Goal: Task Accomplishment & Management: Manage account settings

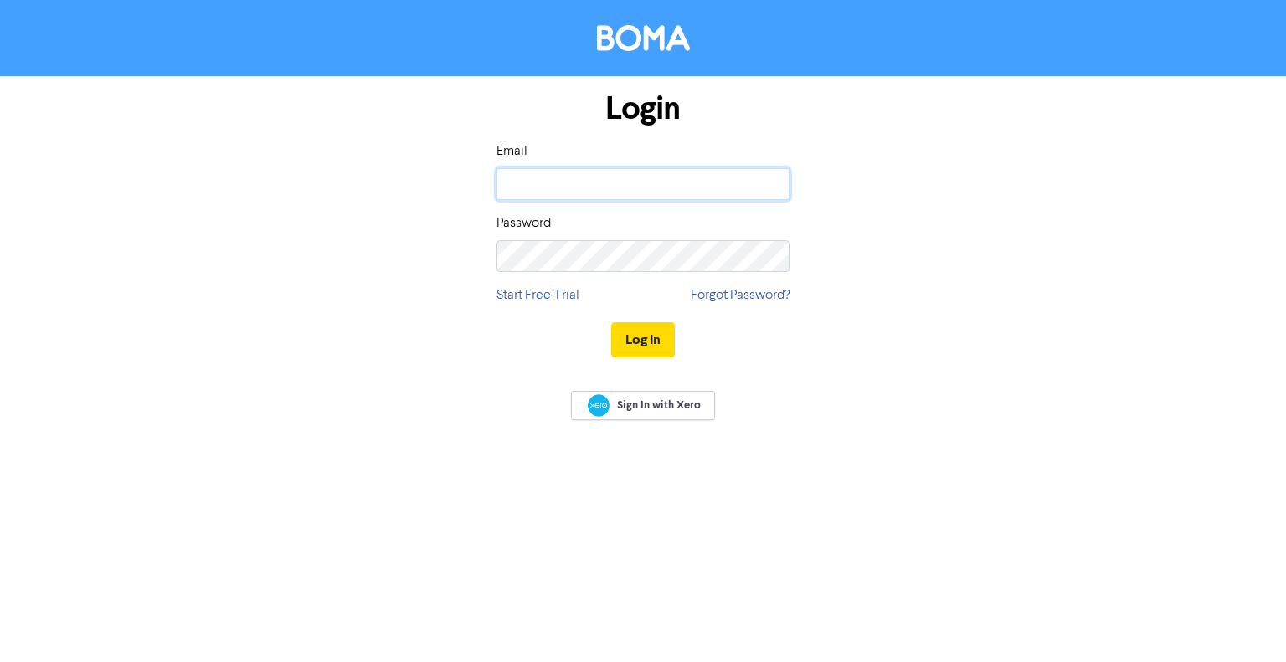
click at [769, 189] on input "email" at bounding box center [642, 184] width 293 height 32
type input "[EMAIL_ADDRESS][DOMAIN_NAME]"
click at [611, 322] on button "Log In" at bounding box center [643, 339] width 64 height 35
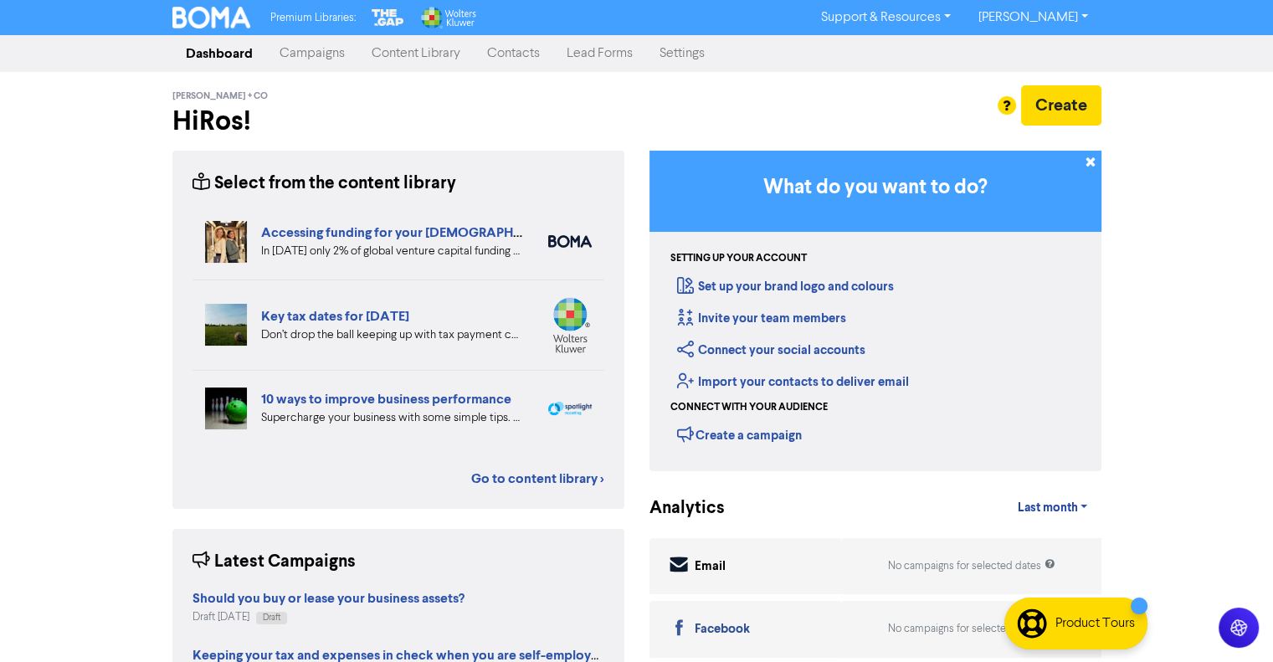
click at [503, 57] on link "Contacts" at bounding box center [514, 53] width 80 height 33
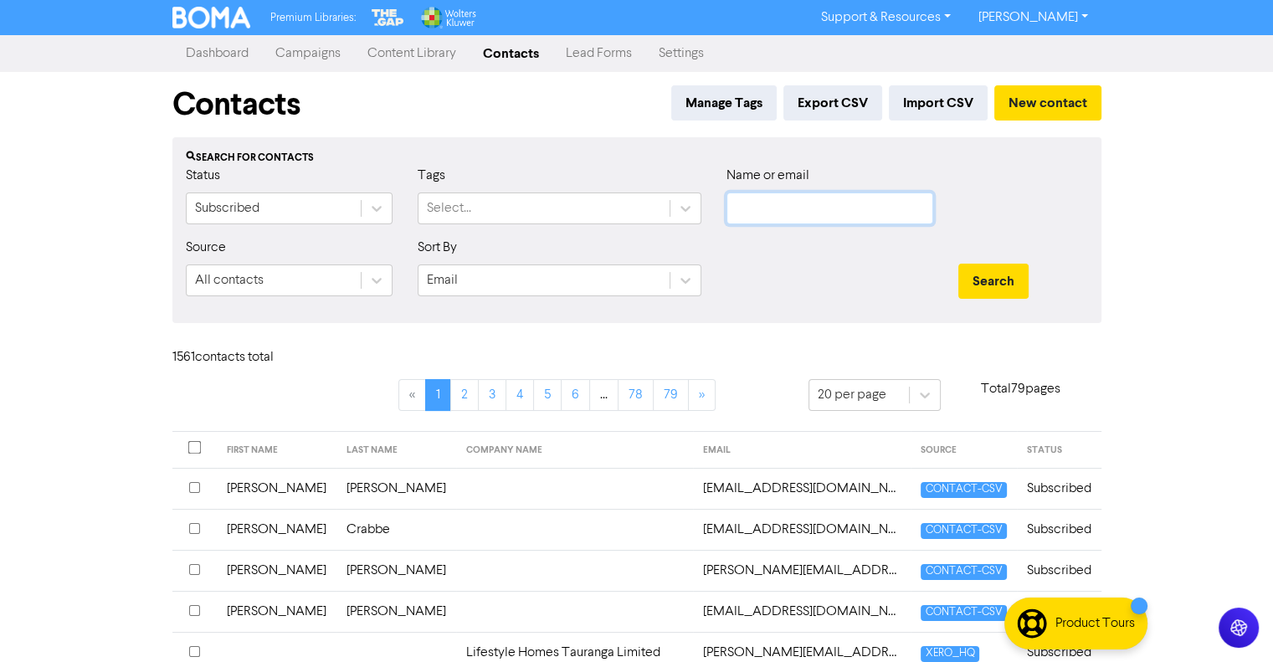
click at [765, 213] on input "text" at bounding box center [830, 209] width 207 height 32
click at [958, 264] on button "Search" at bounding box center [993, 281] width 70 height 35
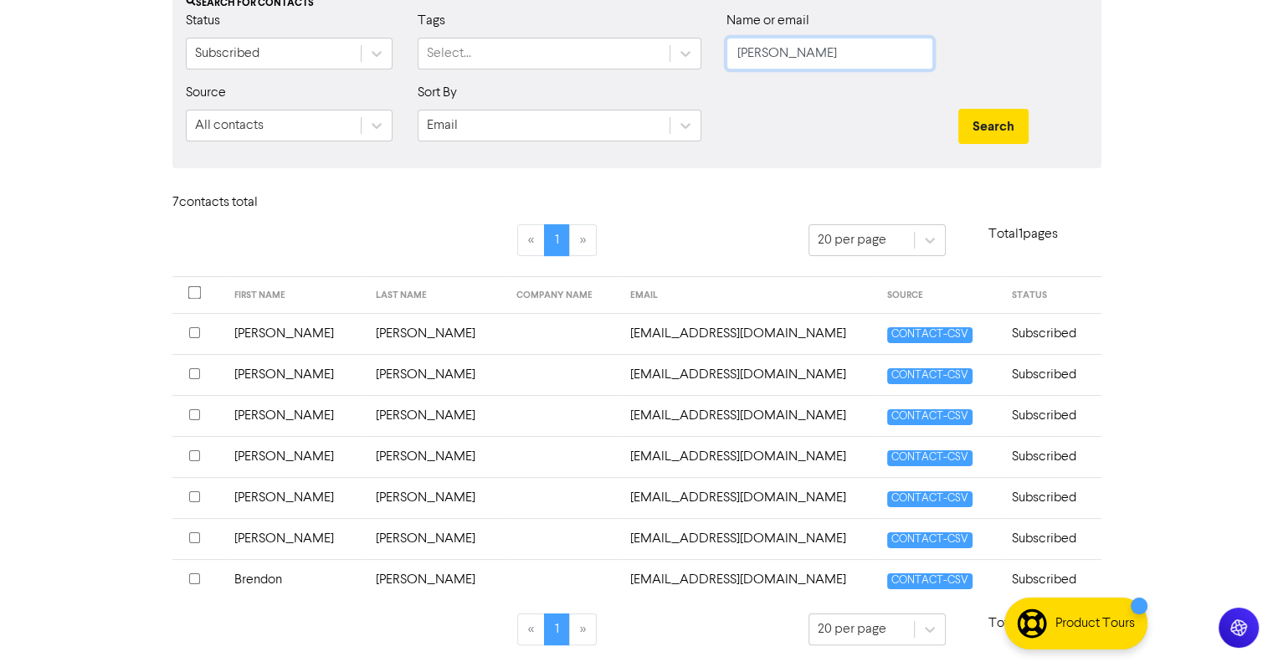
scroll to position [154, 0]
click at [191, 328] on input "checkbox" at bounding box center [194, 333] width 11 height 11
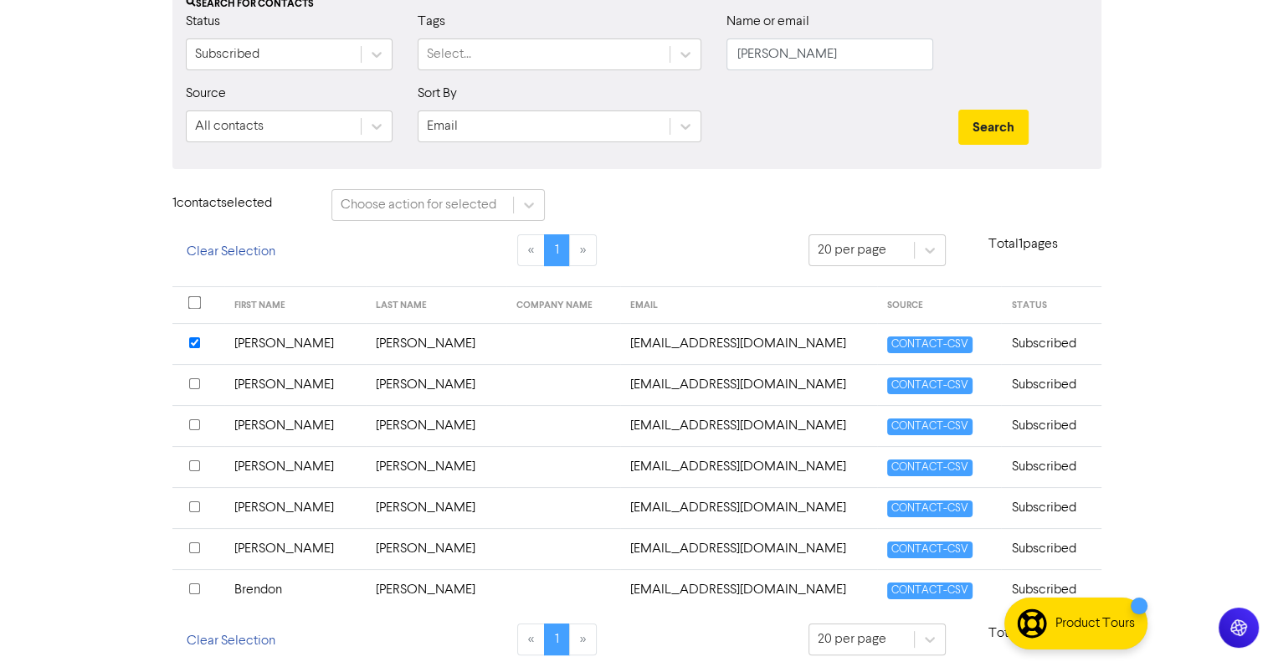
click at [195, 383] on input "checkbox" at bounding box center [194, 383] width 11 height 11
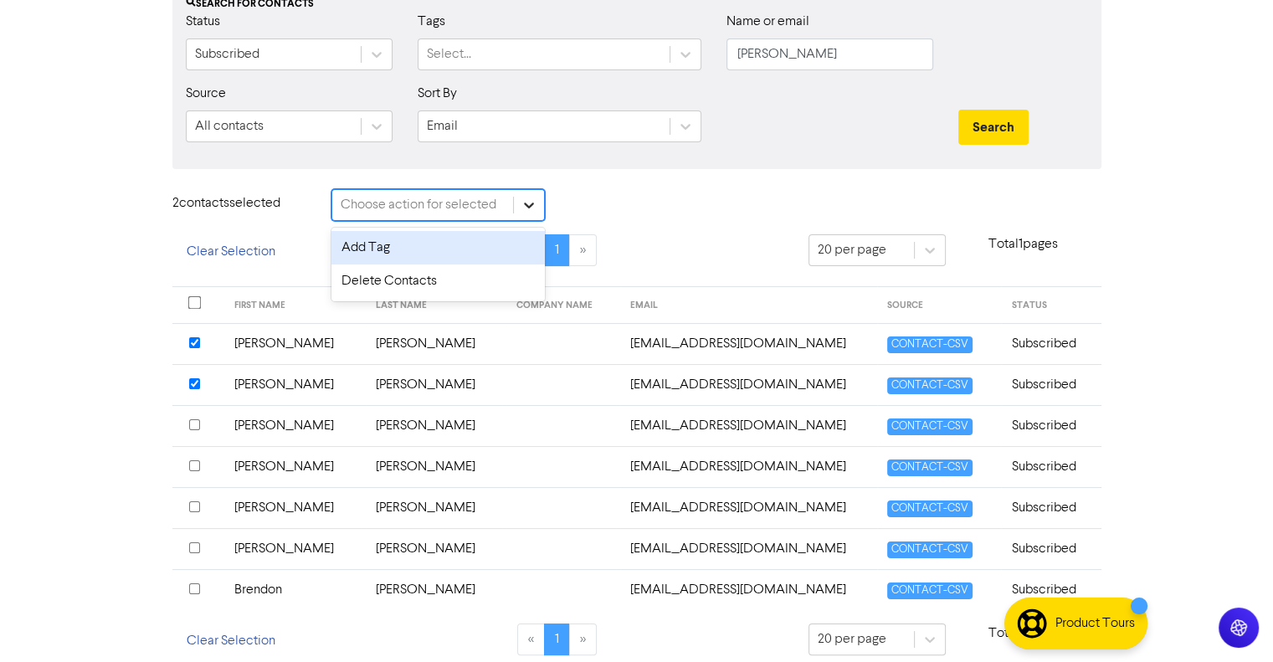
click at [536, 198] on icon at bounding box center [529, 205] width 17 height 17
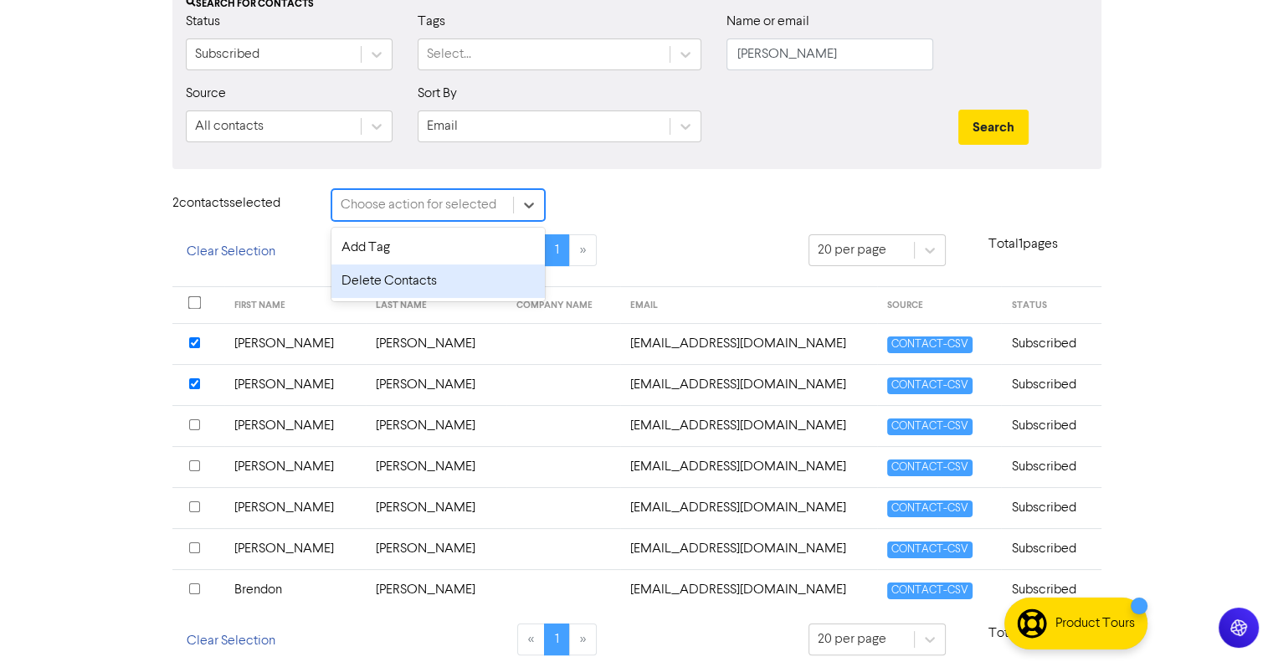
click at [454, 275] on div "Delete Contacts" at bounding box center [437, 281] width 213 height 33
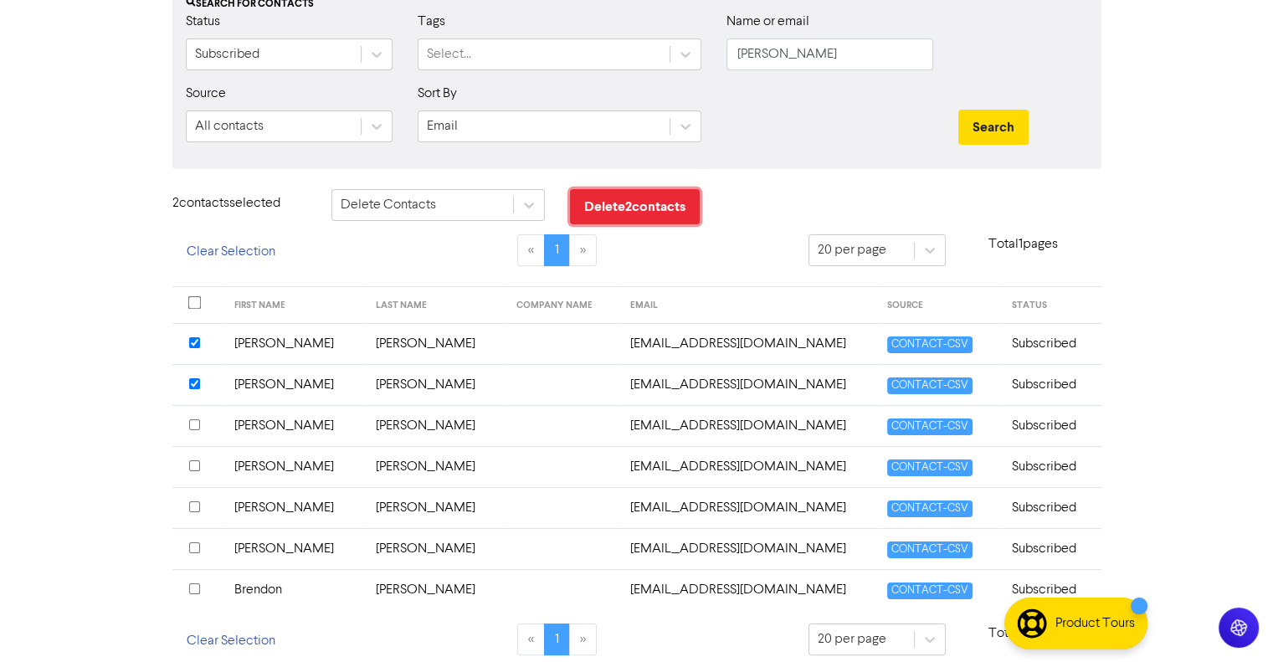
click at [647, 208] on button "Delete 2 contact s" at bounding box center [635, 206] width 130 height 35
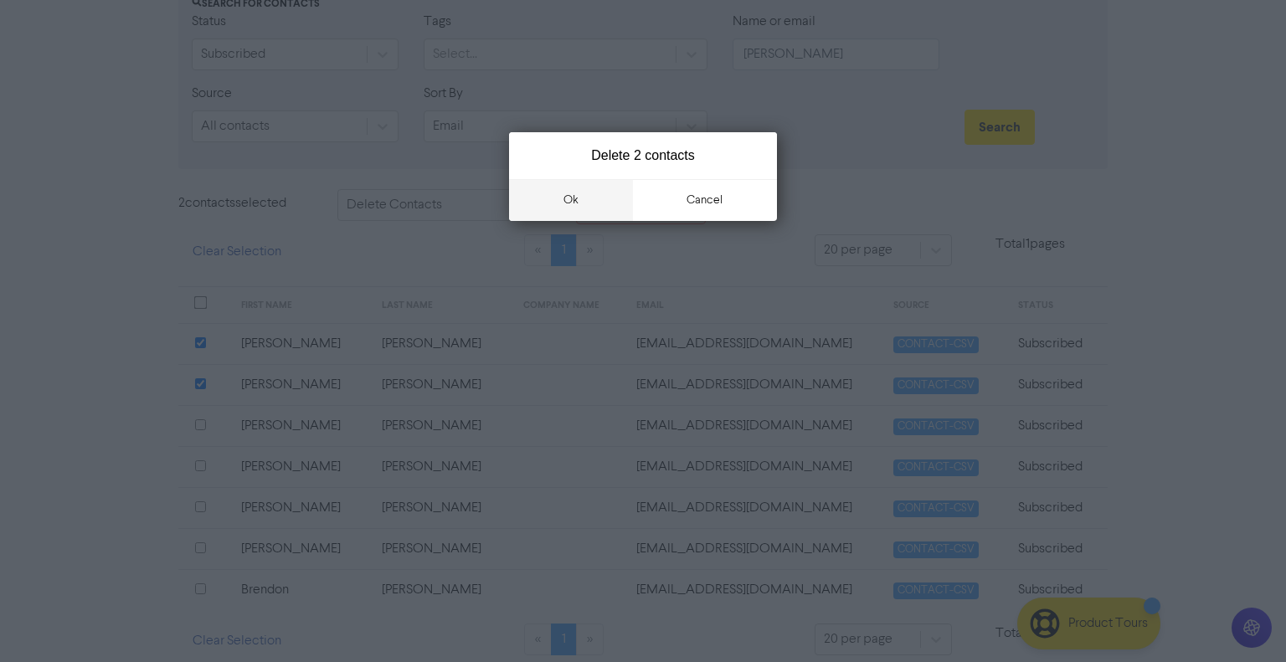
click at [569, 190] on button "ok" at bounding box center [571, 200] width 124 height 42
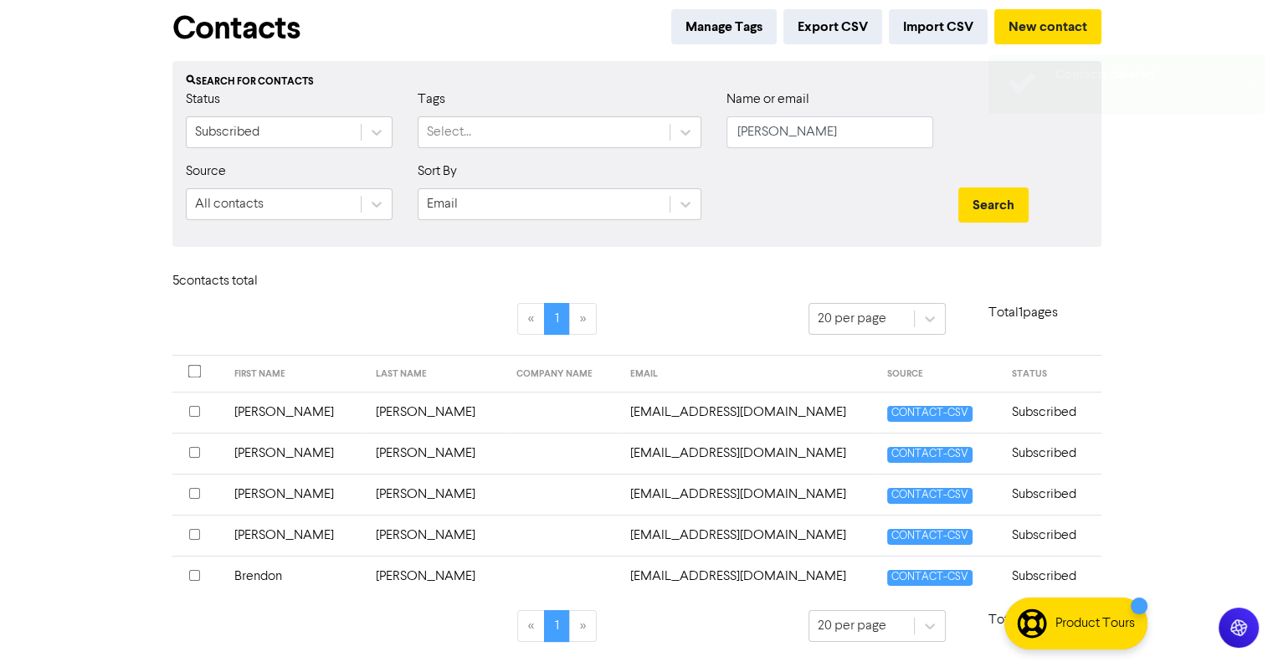
scroll to position [74, 0]
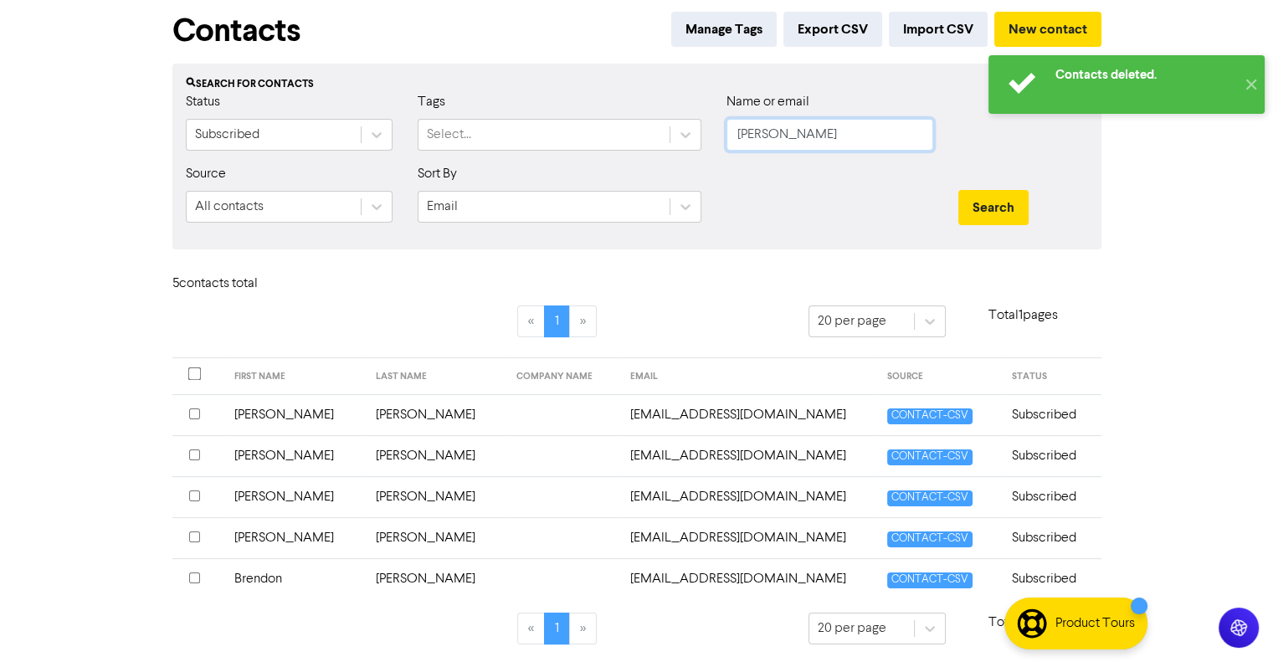
click at [777, 129] on input "[PERSON_NAME]" at bounding box center [830, 135] width 207 height 32
type input "d"
type input "peeble"
click at [958, 190] on button "Search" at bounding box center [993, 207] width 70 height 35
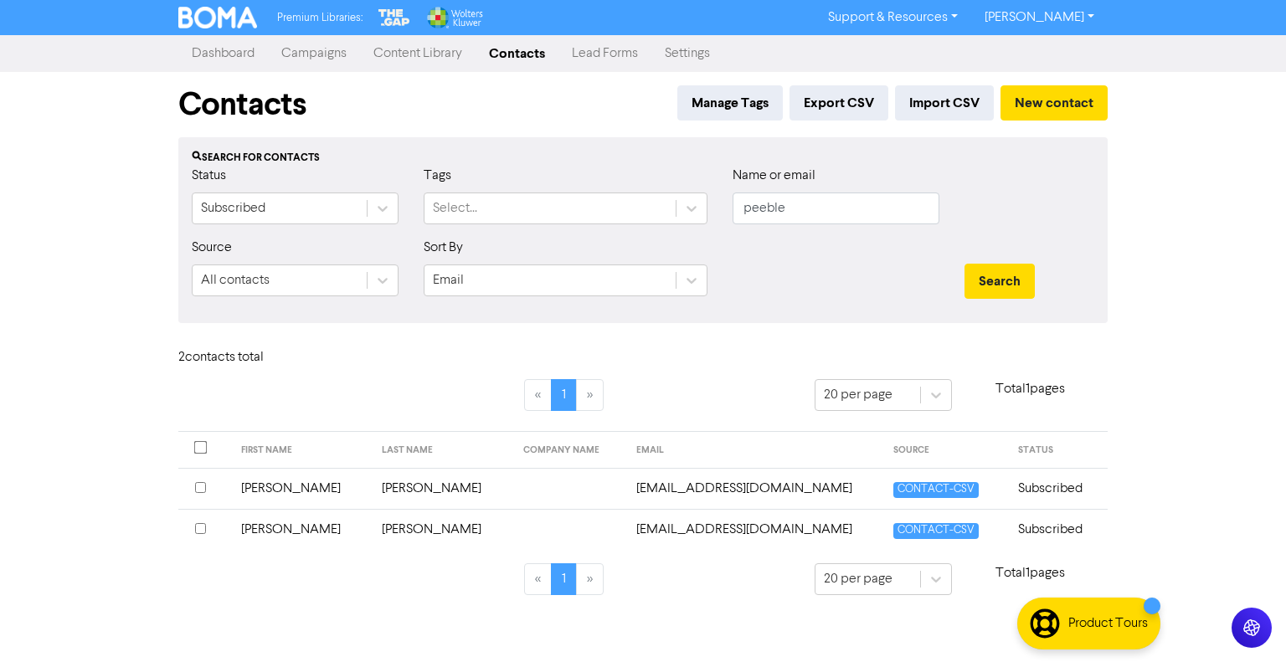
click at [286, 492] on td "[PERSON_NAME]" at bounding box center [301, 488] width 141 height 41
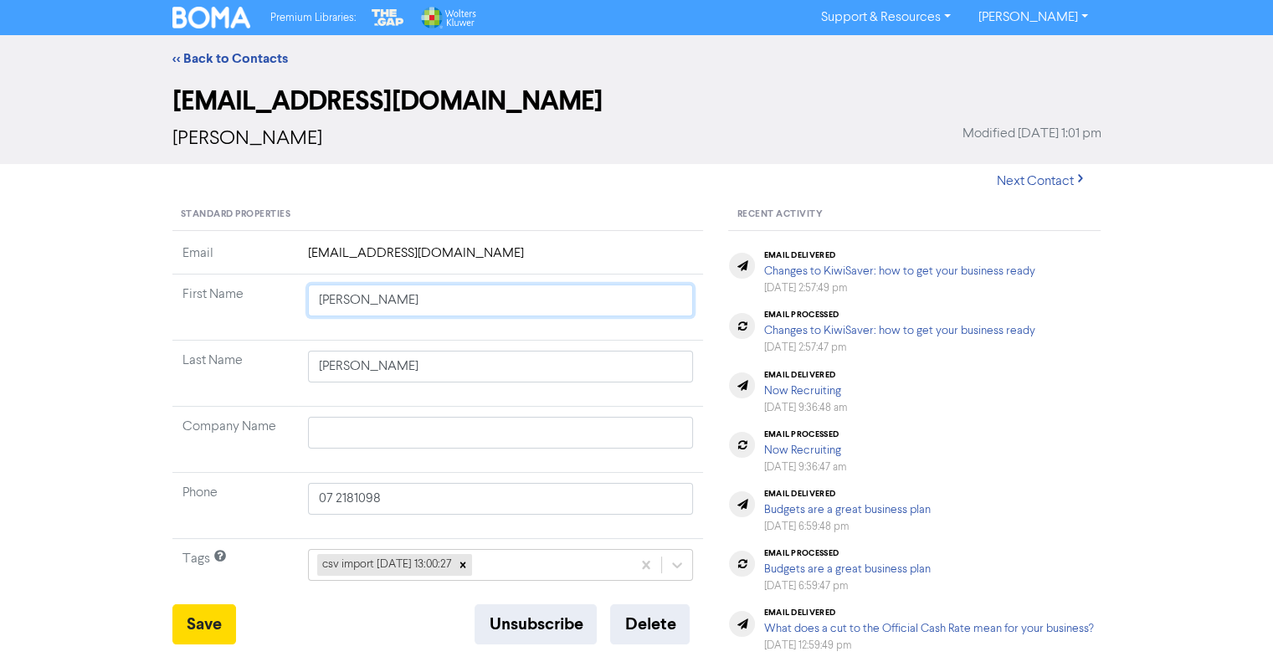
click at [435, 286] on input "[PERSON_NAME]" at bounding box center [501, 301] width 386 height 32
drag, startPoint x: 435, startPoint y: 286, endPoint x: 238, endPoint y: 314, distance: 199.5
click at [238, 314] on tr "First Name [PERSON_NAME]" at bounding box center [438, 308] width 532 height 66
type input "A"
type input "An"
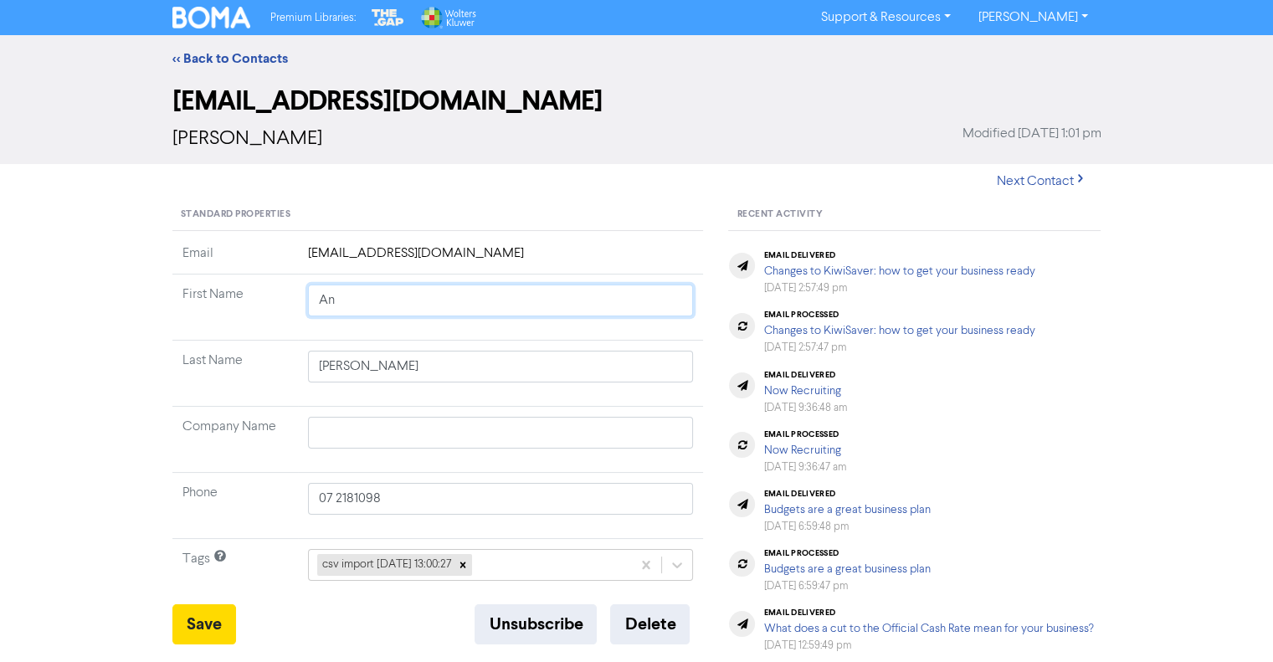
type input "Ant"
type input "Anth"
type input "Antho"
type input "Anthon"
type input "[PERSON_NAME]"
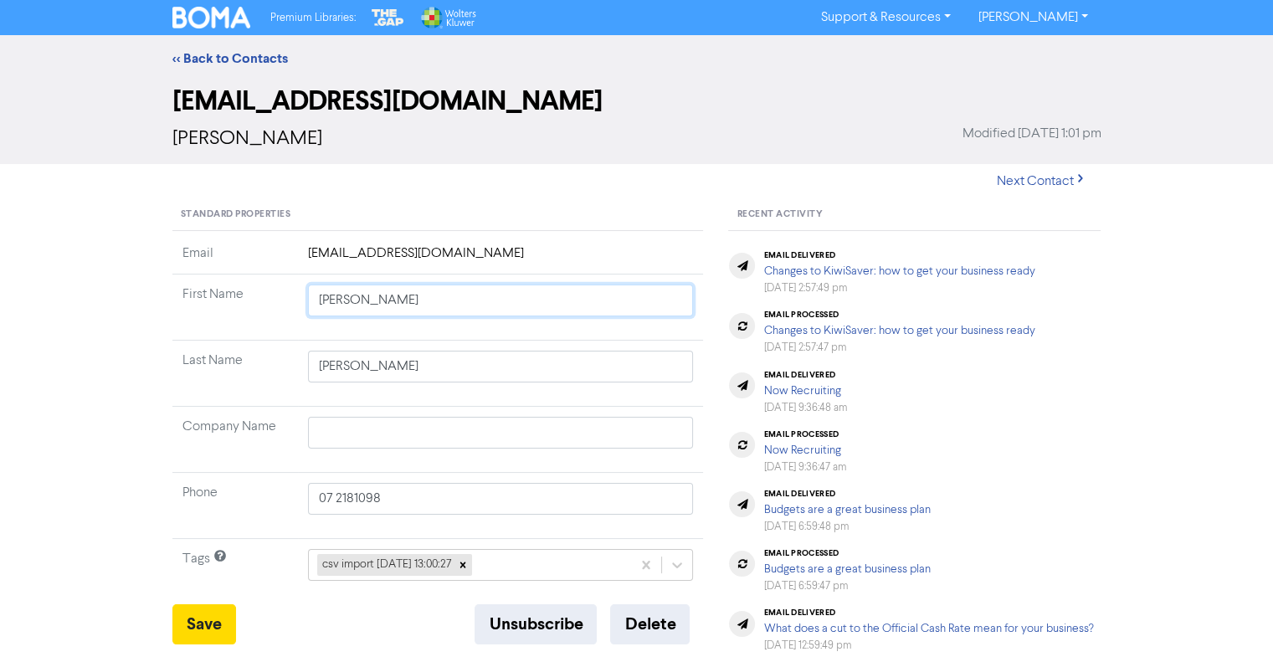
type input "[PERSON_NAME]"
click at [362, 372] on input "[PERSON_NAME]" at bounding box center [501, 367] width 386 height 32
drag, startPoint x: 362, startPoint y: 372, endPoint x: 226, endPoint y: 362, distance: 136.8
click at [226, 362] on tr "Last Name [PERSON_NAME]" at bounding box center [438, 374] width 532 height 66
type input "D"
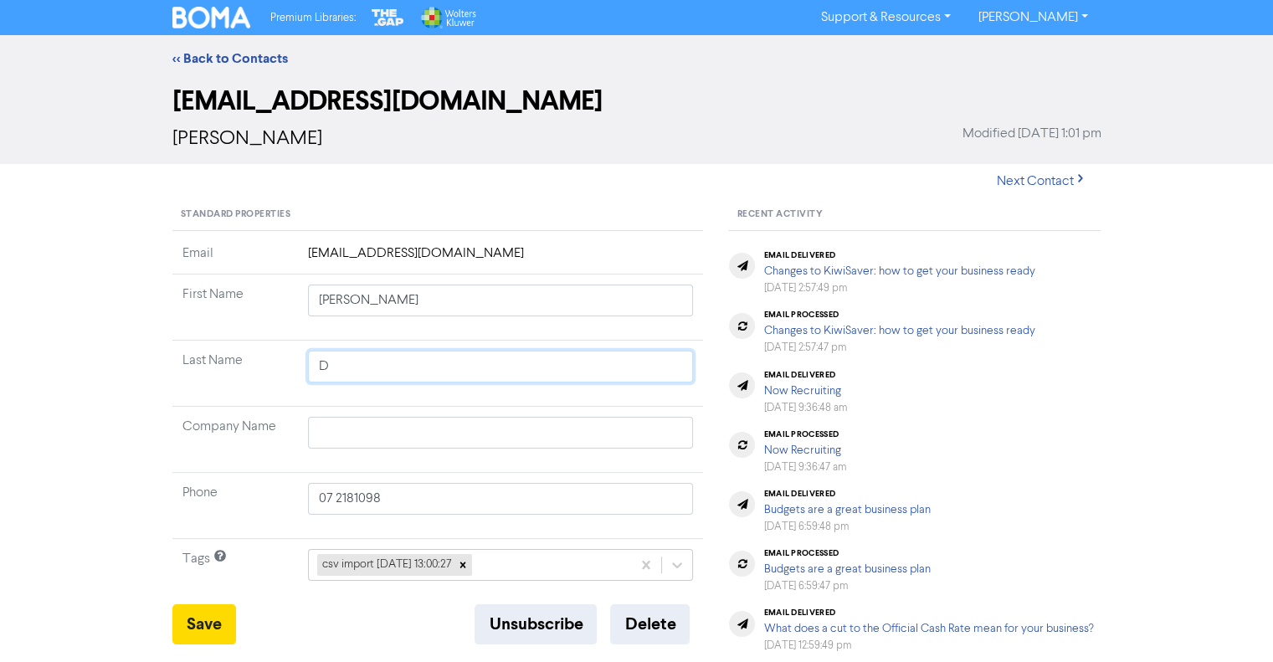
type input "Da"
type input "Dav"
type input "Davi"
type input "[PERSON_NAME]"
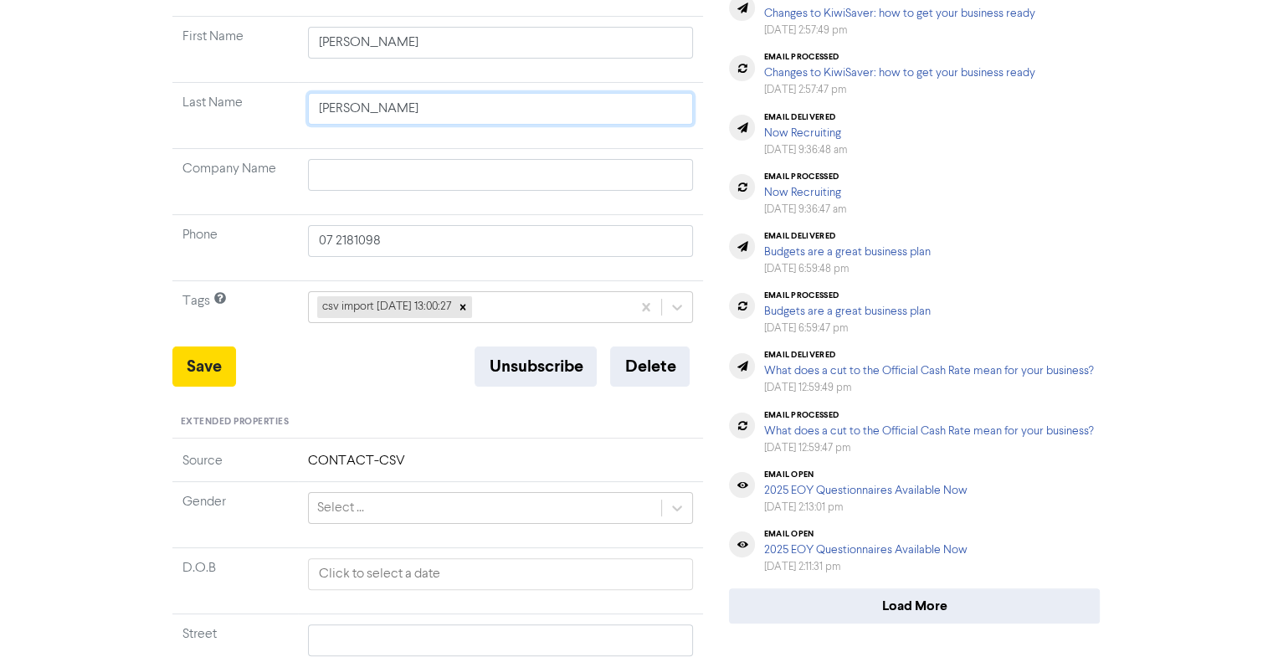
scroll to position [263, 0]
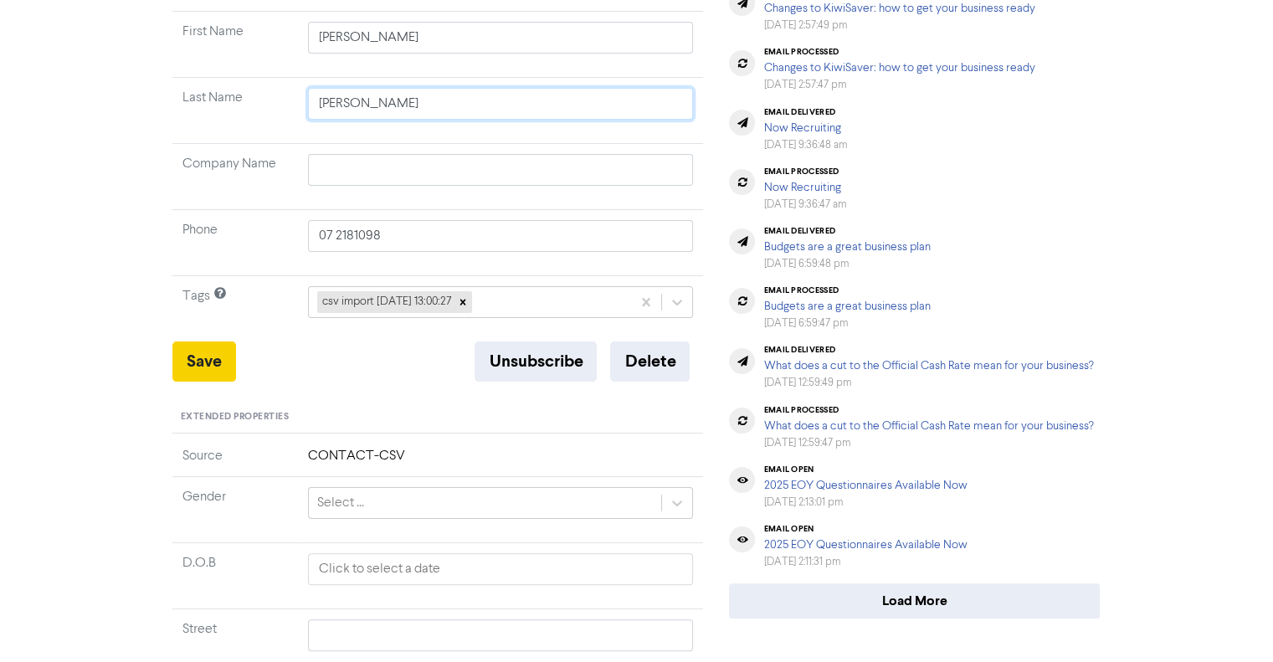
type input "[PERSON_NAME]"
click at [224, 368] on button "Save" at bounding box center [204, 362] width 64 height 40
drag, startPoint x: 419, startPoint y: 237, endPoint x: 184, endPoint y: 237, distance: 234.4
click at [184, 237] on tr "Phone [PHONE_NUMBER]" at bounding box center [438, 243] width 532 height 66
paste input "29 0456 3606"
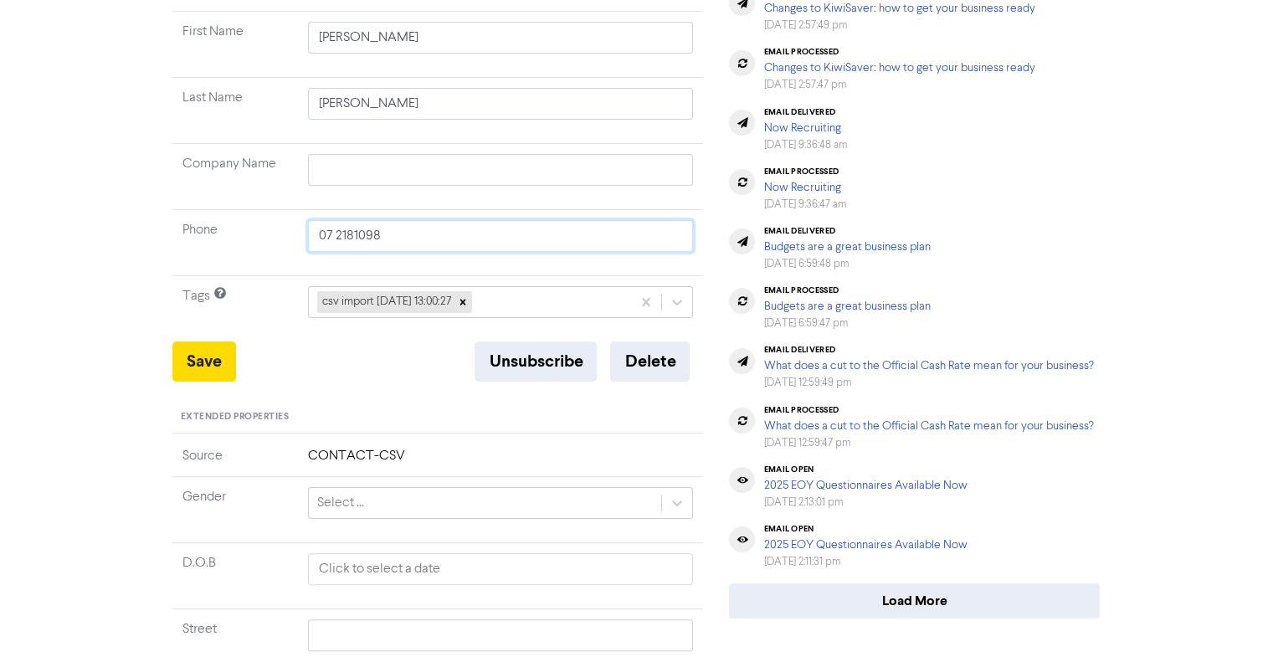
type input "029 0456 3606"
click at [212, 355] on button "Save" at bounding box center [204, 362] width 64 height 40
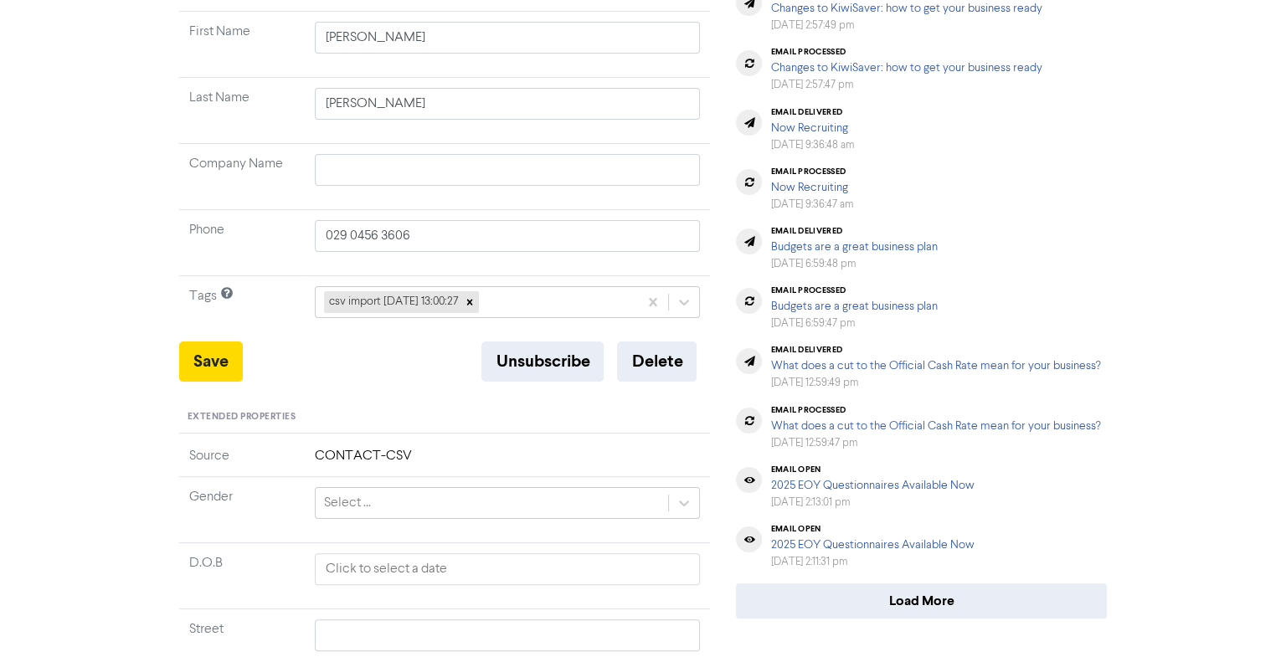
scroll to position [0, 0]
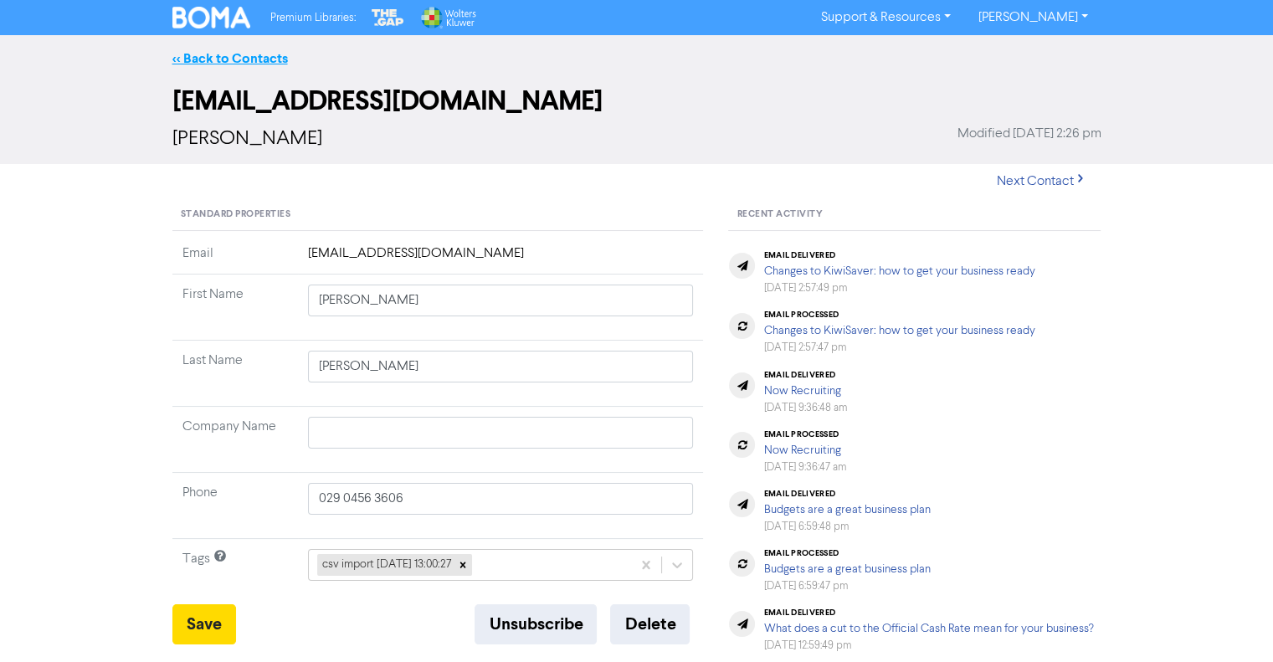
click at [224, 53] on link "<< Back to Contacts" at bounding box center [230, 58] width 116 height 17
